Goal: Task Accomplishment & Management: Manage account settings

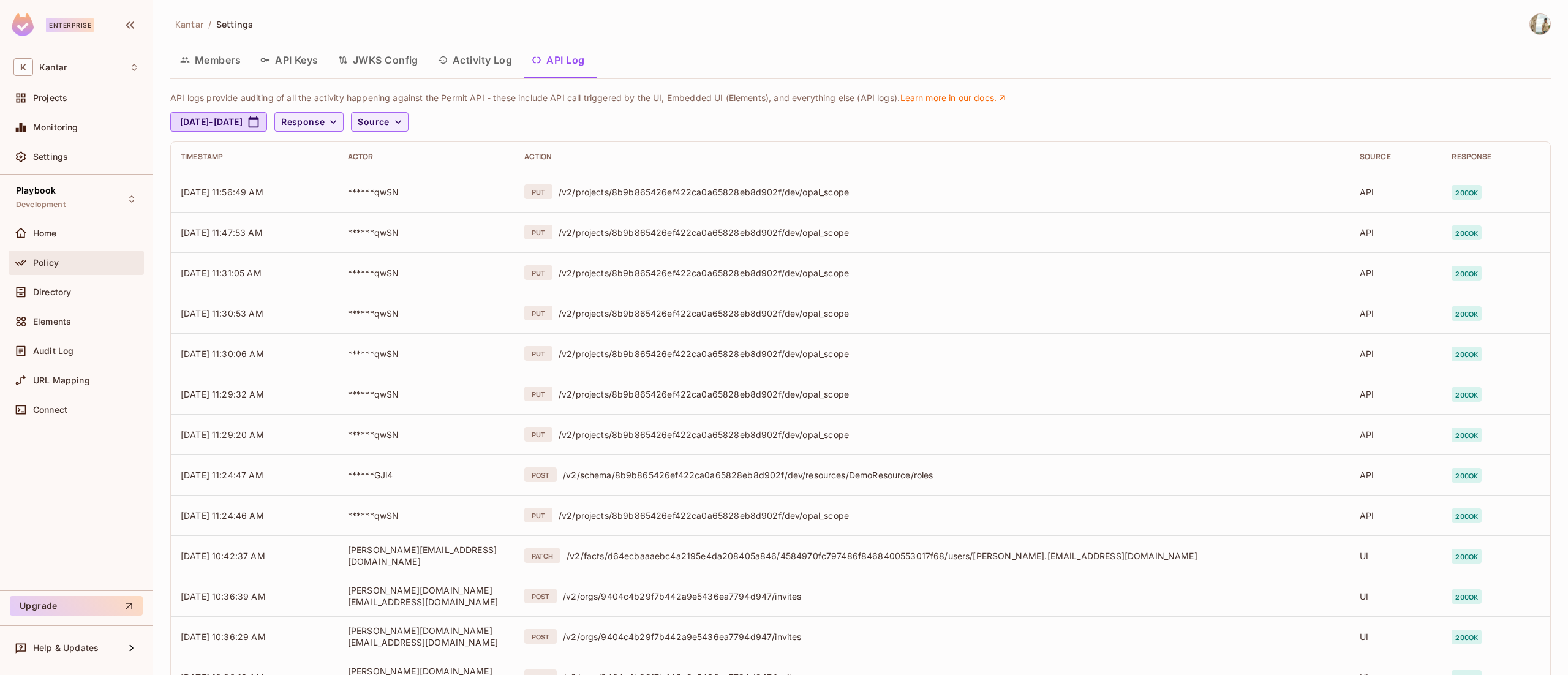
click at [42, 259] on span "Policy" at bounding box center [46, 263] width 26 height 10
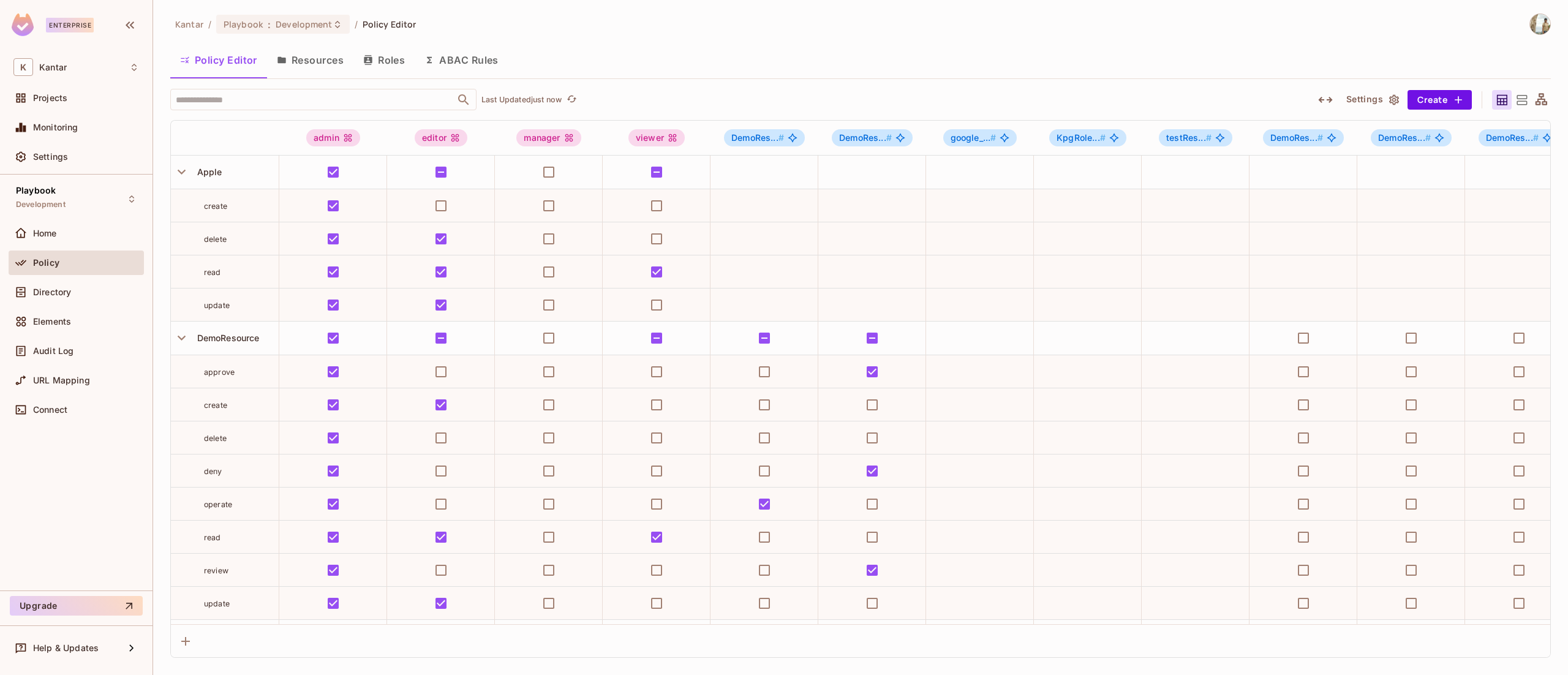
click at [317, 60] on button "Resources" at bounding box center [310, 59] width 87 height 31
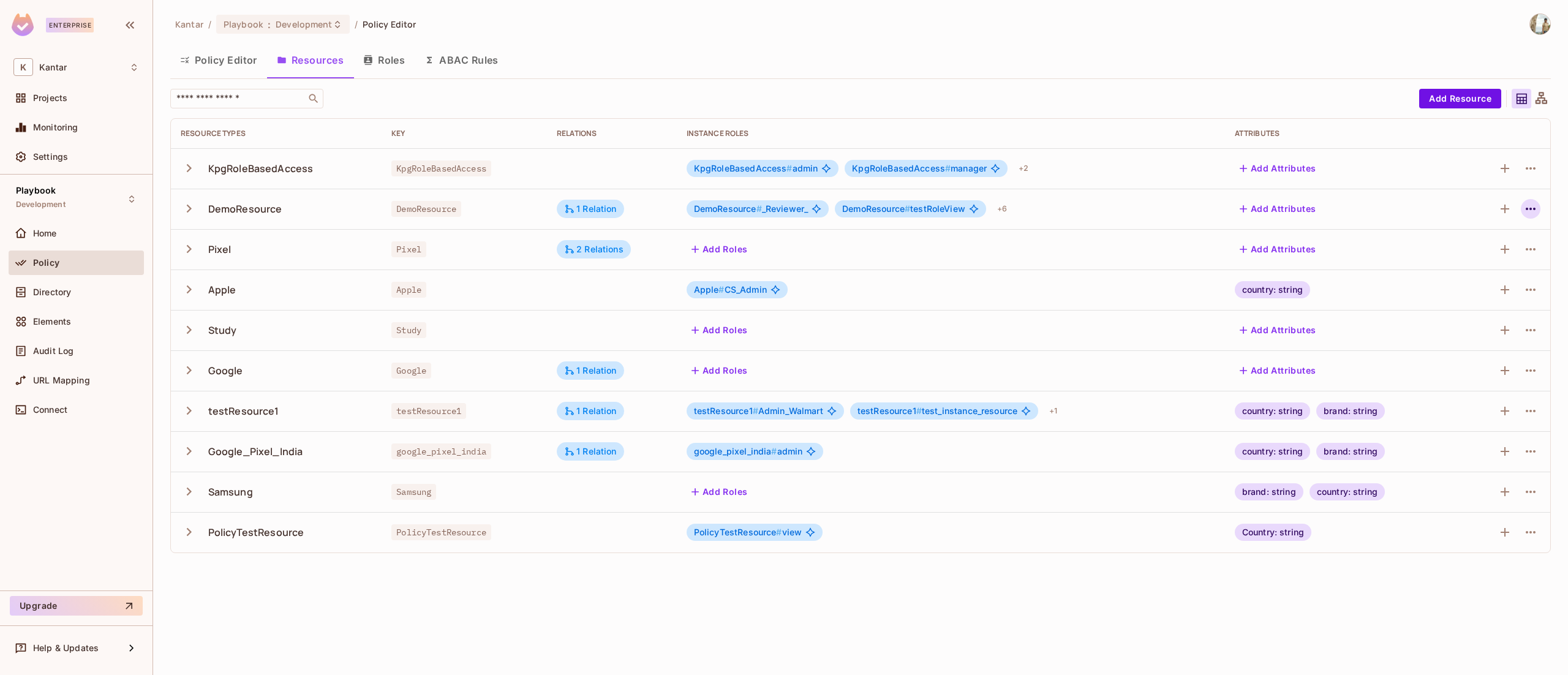
click at [1532, 211] on icon "button" at bounding box center [1530, 209] width 15 height 15
click at [1485, 252] on div "Edit Resource" at bounding box center [1477, 257] width 57 height 12
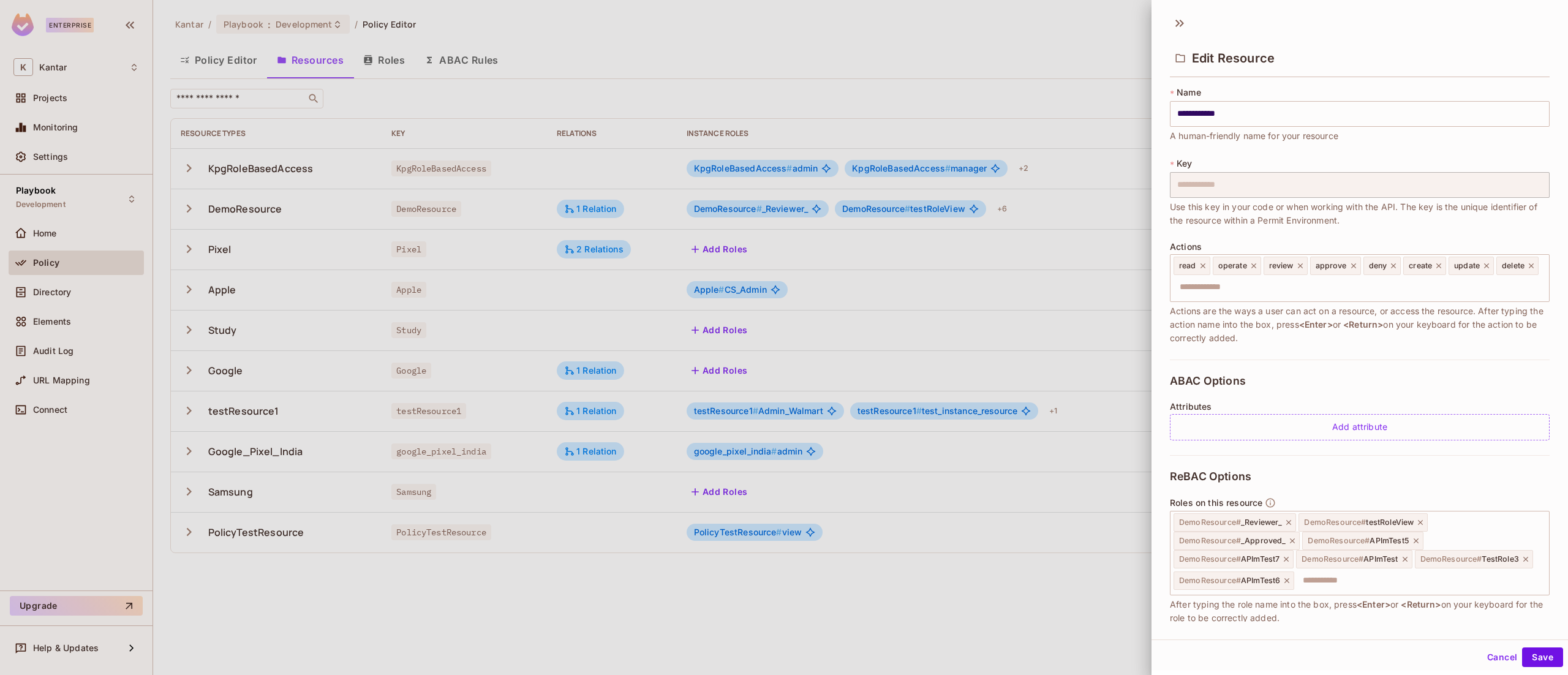
scroll to position [107, 0]
